Goal: Information Seeking & Learning: Learn about a topic

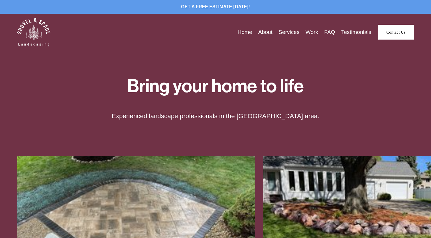
click at [268, 33] on link "About" at bounding box center [265, 32] width 14 height 9
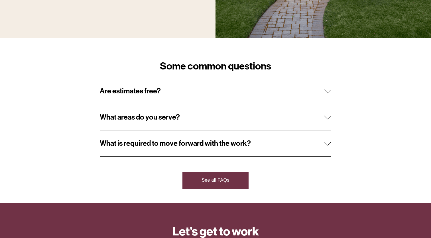
scroll to position [506, 0]
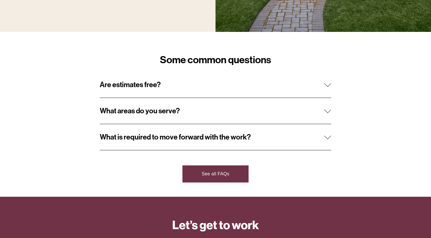
click at [235, 95] on button "Are estimates free?" at bounding box center [215, 85] width 231 height 26
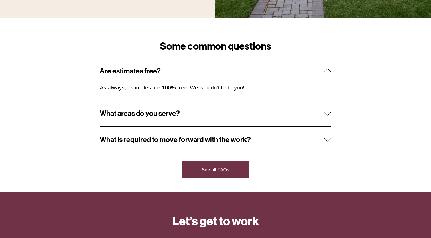
scroll to position [524, 0]
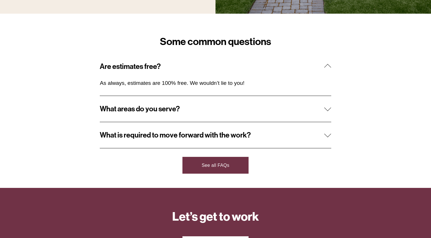
click at [276, 116] on button "What areas do you serve?" at bounding box center [215, 109] width 231 height 26
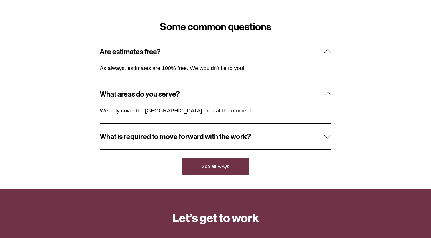
click at [270, 134] on span "What is required to move forward with the work?" at bounding box center [212, 136] width 224 height 9
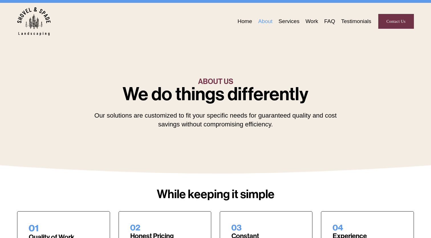
scroll to position [0, 0]
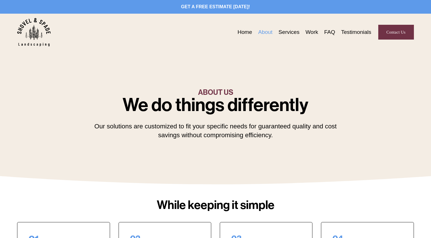
click at [288, 37] on div "Home About Services Work FAQ Testimonials" at bounding box center [194, 32] width 354 height 29
click at [288, 36] on link "Services" at bounding box center [289, 32] width 21 height 9
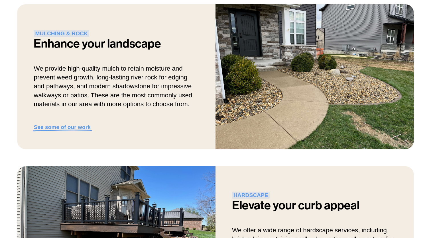
scroll to position [171, 0]
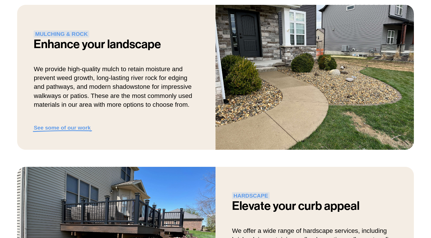
click at [84, 128] on strong "See some of our work" at bounding box center [62, 128] width 57 height 6
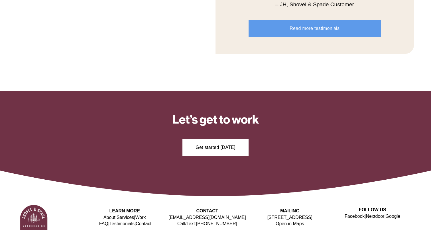
scroll to position [651, 0]
